Goal: Information Seeking & Learning: Check status

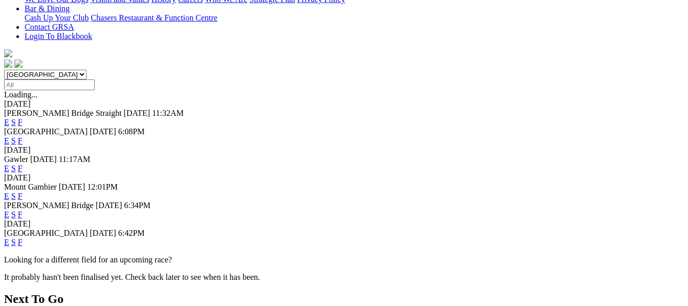
scroll to position [266, 0]
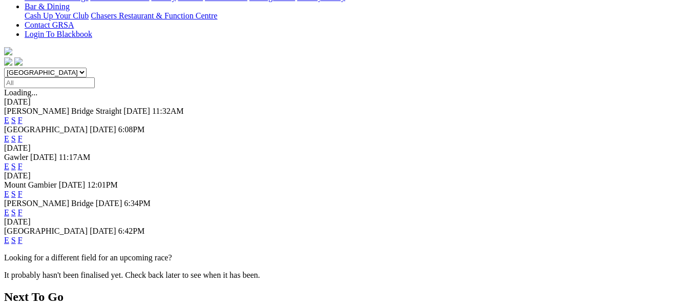
click at [23, 236] on link "F" at bounding box center [20, 240] width 5 height 9
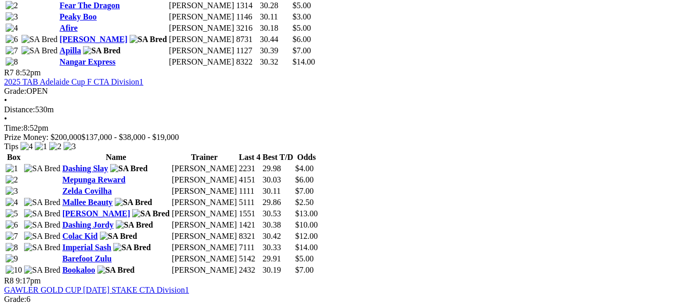
scroll to position [1619, 0]
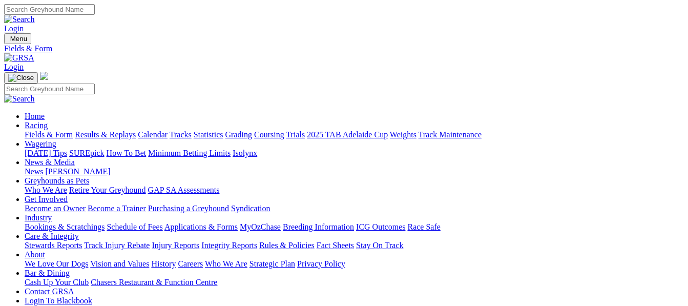
click at [130, 130] on link "Results & Replays" at bounding box center [105, 134] width 61 height 9
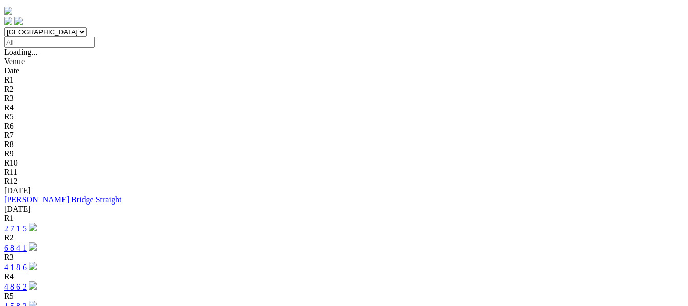
scroll to position [307, 0]
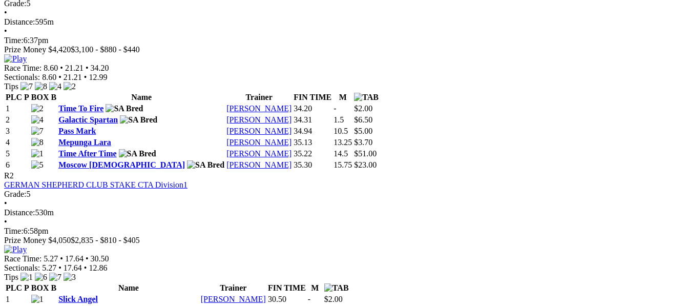
scroll to position [553, 0]
